Goal: Information Seeking & Learning: Learn about a topic

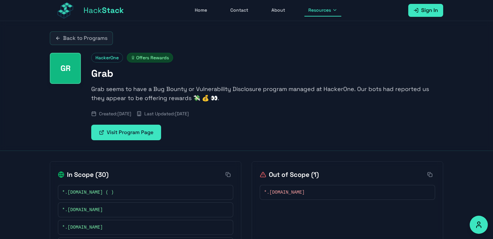
click at [96, 41] on link "Back to Programs" at bounding box center [81, 38] width 63 height 14
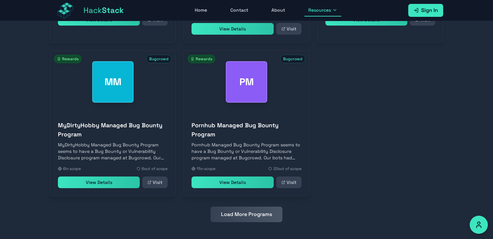
scroll to position [316, 0]
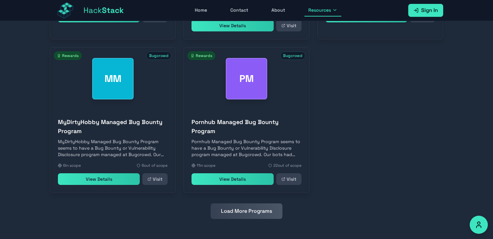
click at [249, 206] on button "Load More Programs" at bounding box center [247, 211] width 72 height 16
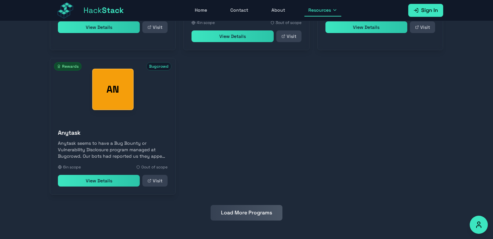
scroll to position [614, 0]
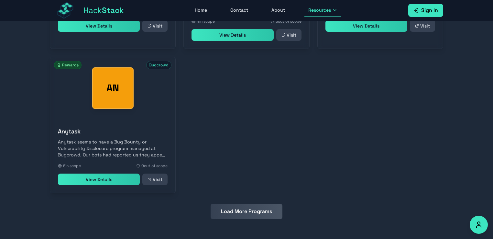
click at [243, 207] on button "Load More Programs" at bounding box center [247, 212] width 72 height 16
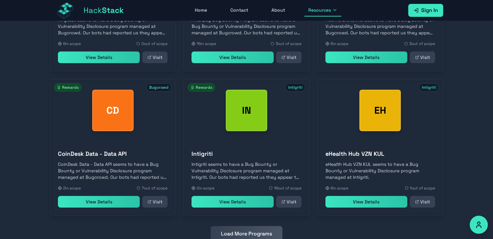
scroll to position [758, 0]
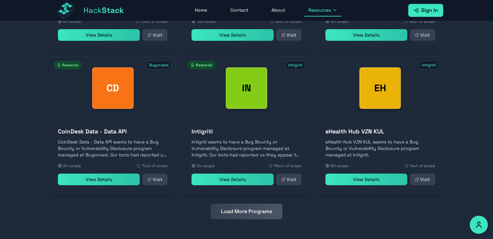
click at [248, 212] on button "Load More Programs" at bounding box center [247, 212] width 72 height 16
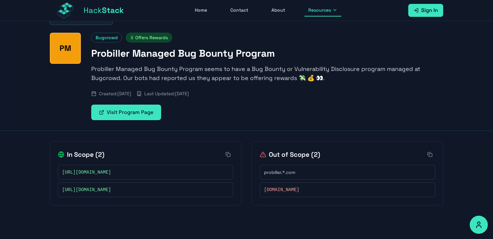
scroll to position [21, 0]
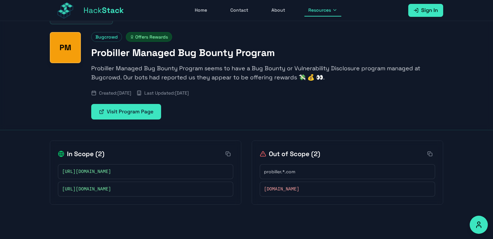
drag, startPoint x: 132, startPoint y: 171, endPoint x: 57, endPoint y: 172, distance: 74.5
click at [57, 172] on div "In Scope ( 2 ) [URL][DOMAIN_NAME] [URL][DOMAIN_NAME]" at bounding box center [146, 173] width 192 height 64
copy span "[URL][DOMAIN_NAME]"
click at [99, 188] on span "[URL][DOMAIN_NAME]" at bounding box center [86, 189] width 49 height 6
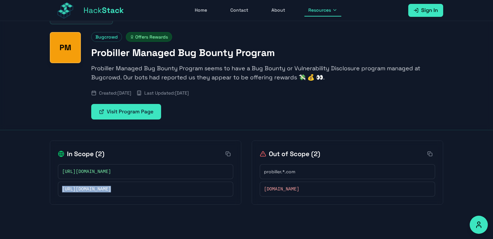
click at [99, 188] on span "[URL][DOMAIN_NAME]" at bounding box center [86, 189] width 49 height 6
copy div "[URL][DOMAIN_NAME]"
drag, startPoint x: 96, startPoint y: 172, endPoint x: 128, endPoint y: 170, distance: 31.8
click at [111, 170] on span "[URL][DOMAIN_NAME]" at bounding box center [86, 171] width 49 height 6
drag, startPoint x: 94, startPoint y: 172, endPoint x: 131, endPoint y: 172, distance: 37.6
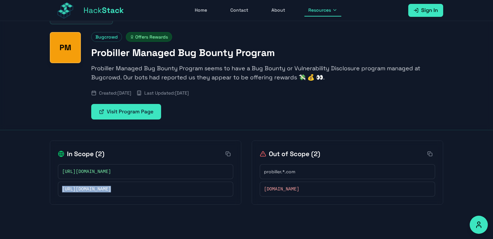
click at [131, 172] on div "[URL][DOMAIN_NAME]" at bounding box center [145, 171] width 167 height 6
copy span "[DOMAIN_NAME][URL]"
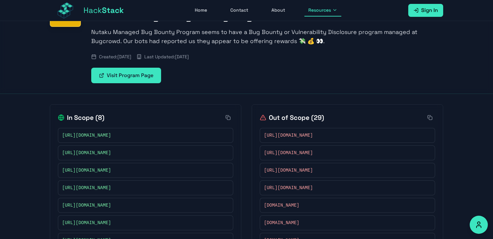
scroll to position [97, 0]
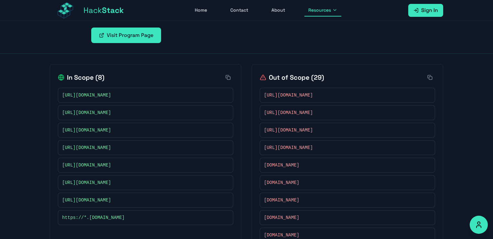
click at [227, 95] on icon at bounding box center [226, 95] width 4 height 4
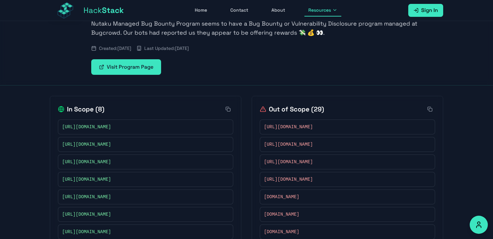
scroll to position [32, 0]
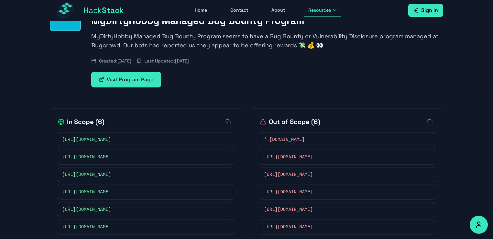
scroll to position [65, 0]
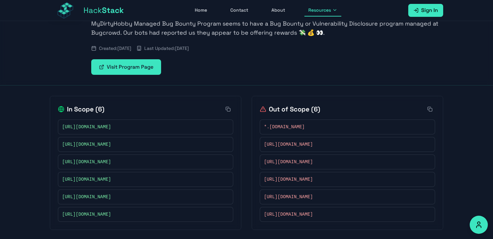
click at [228, 127] on rect at bounding box center [226, 127] width 2 height 2
